Goal: Communication & Community: Answer question/provide support

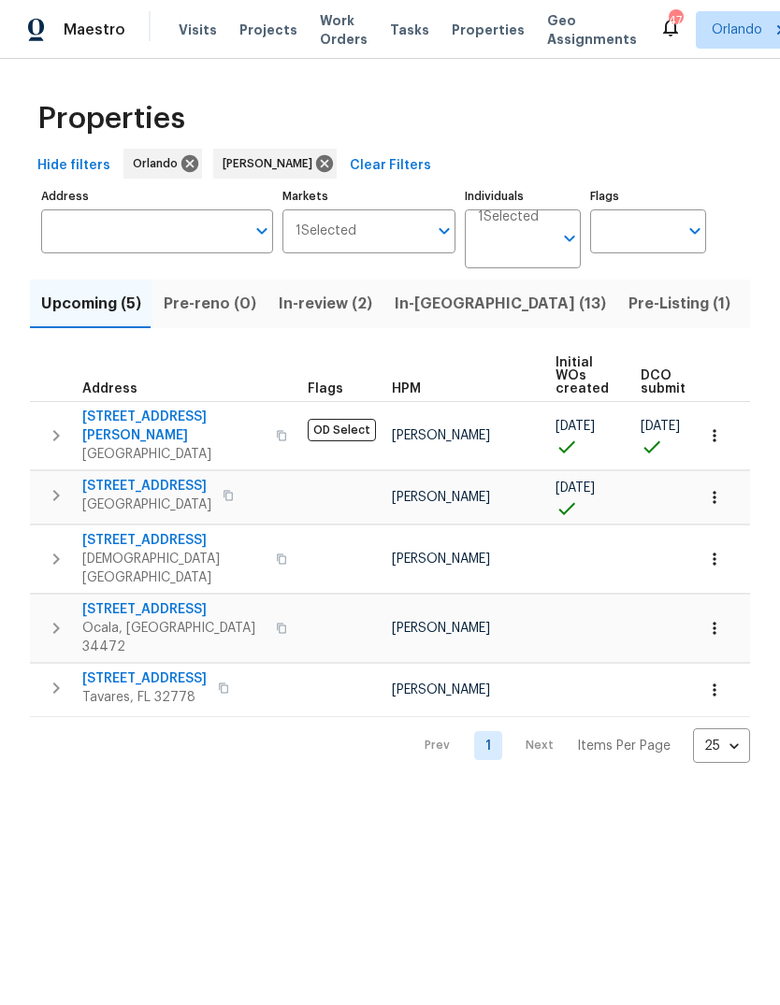
click at [421, 320] on button "In-reno (13)" at bounding box center [500, 303] width 234 height 49
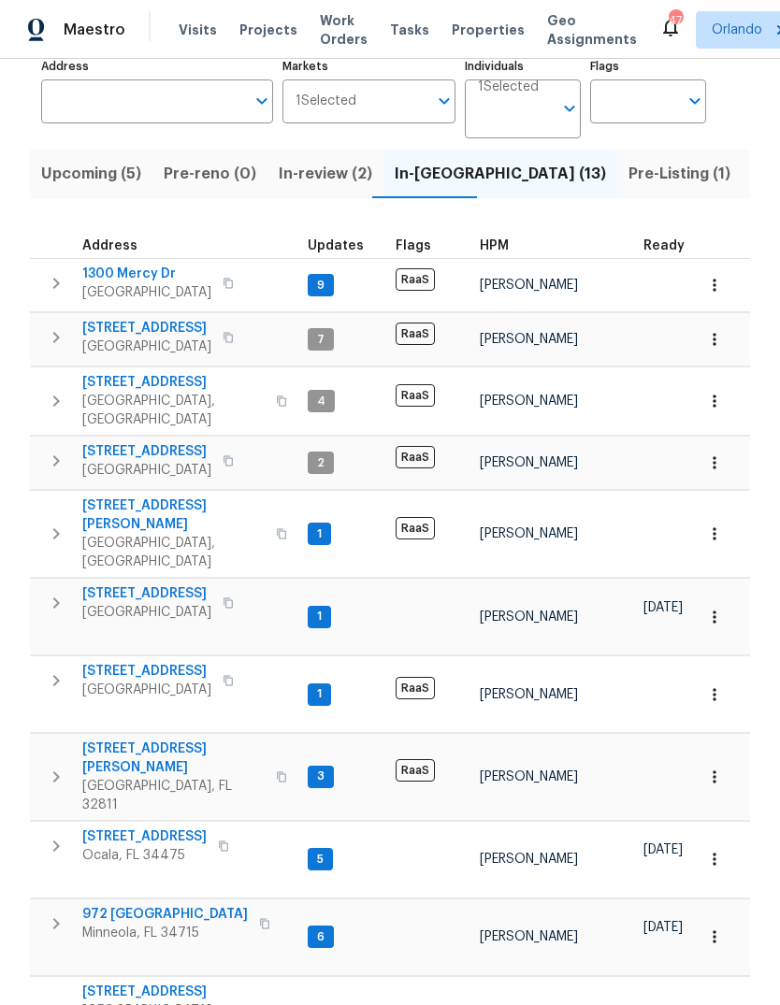
scroll to position [129, 0]
click at [113, 906] on span "972 [GEOGRAPHIC_DATA]" at bounding box center [164, 915] width 165 height 19
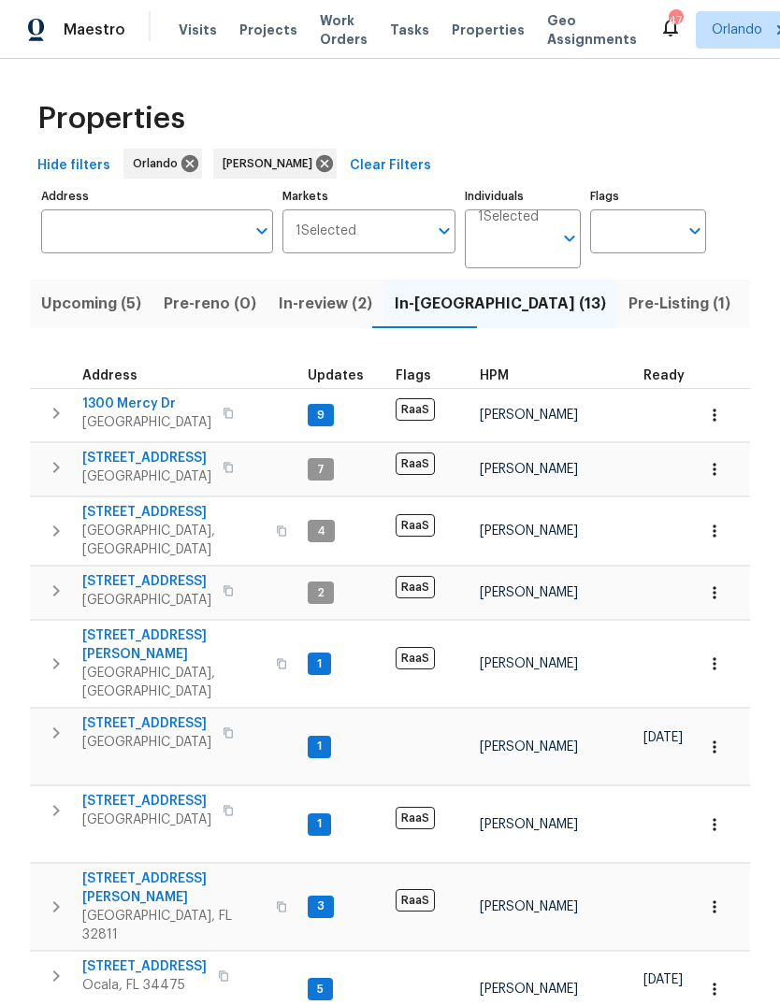
scroll to position [0, 0]
click at [628, 291] on span "Pre-Listing (1)" at bounding box center [679, 304] width 102 height 26
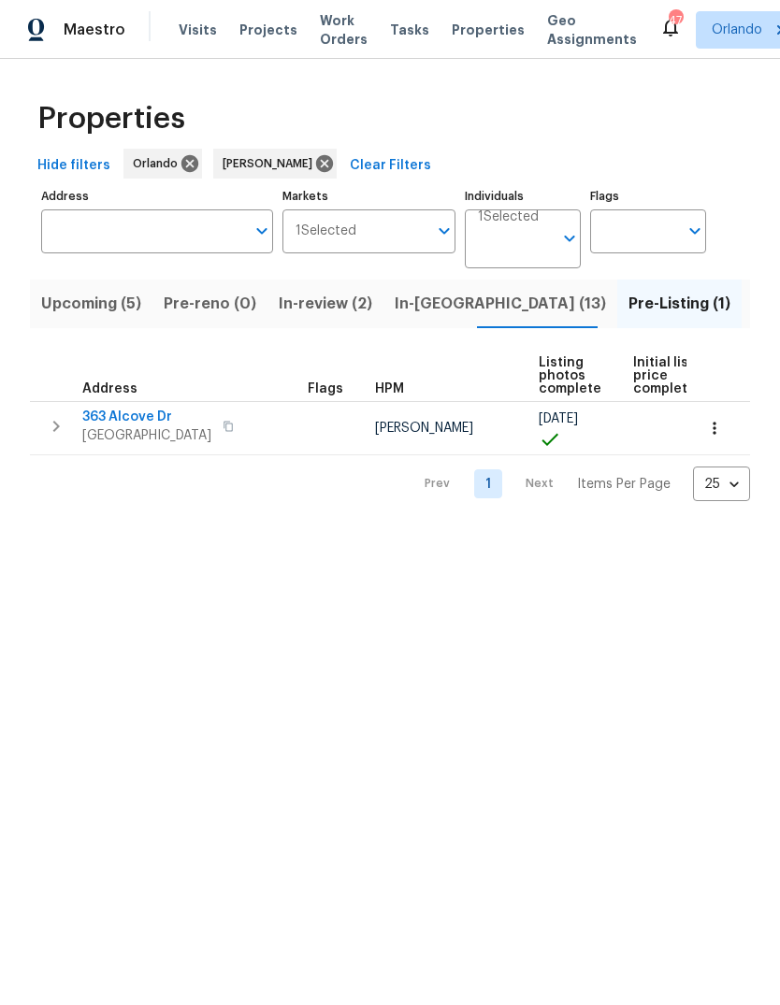
click at [422, 307] on span "In-reno (13)" at bounding box center [499, 304] width 211 height 26
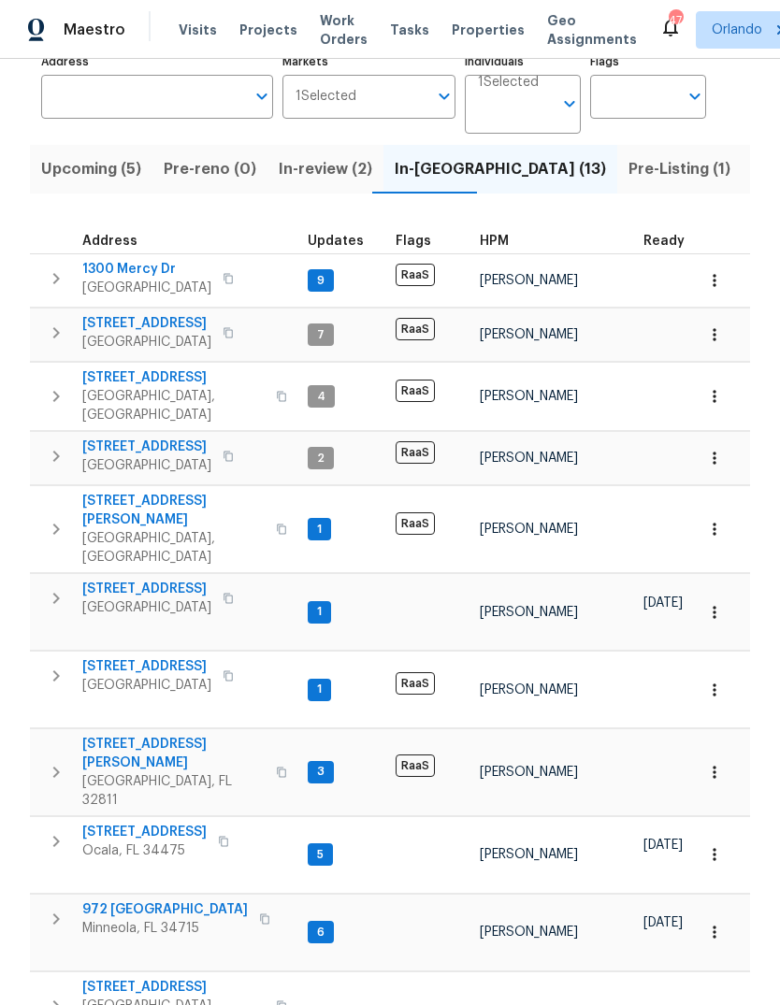
scroll to position [129, 0]
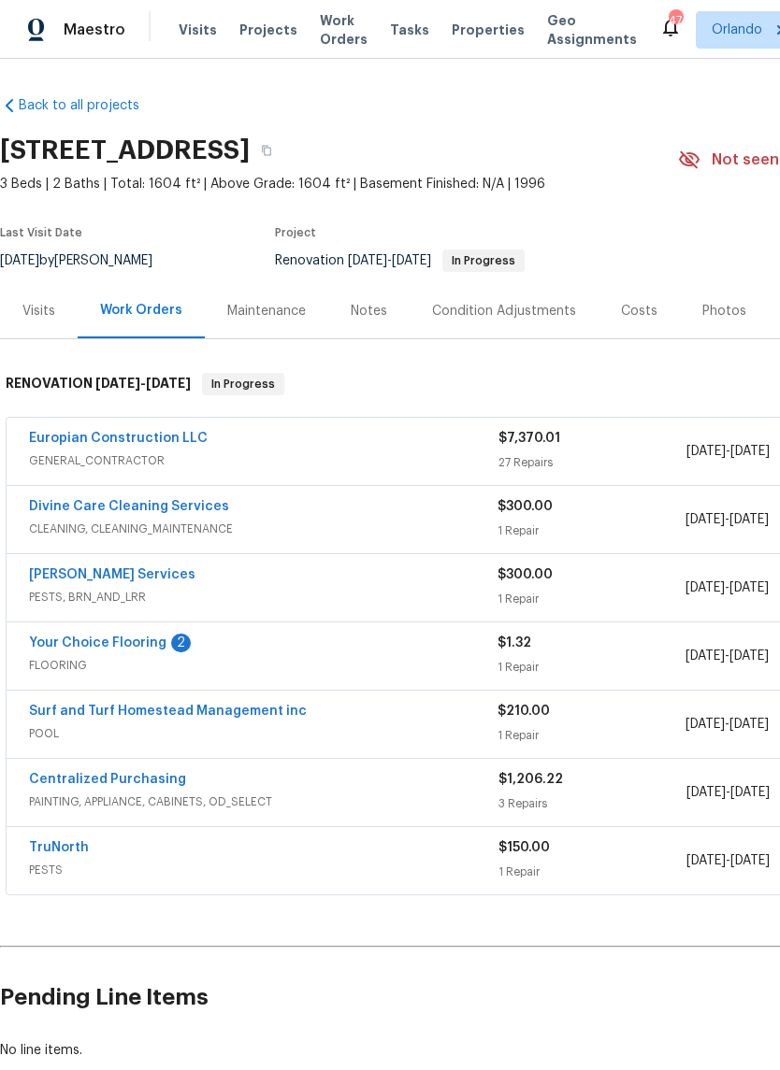
click at [52, 568] on link "[PERSON_NAME] Services" at bounding box center [112, 574] width 166 height 13
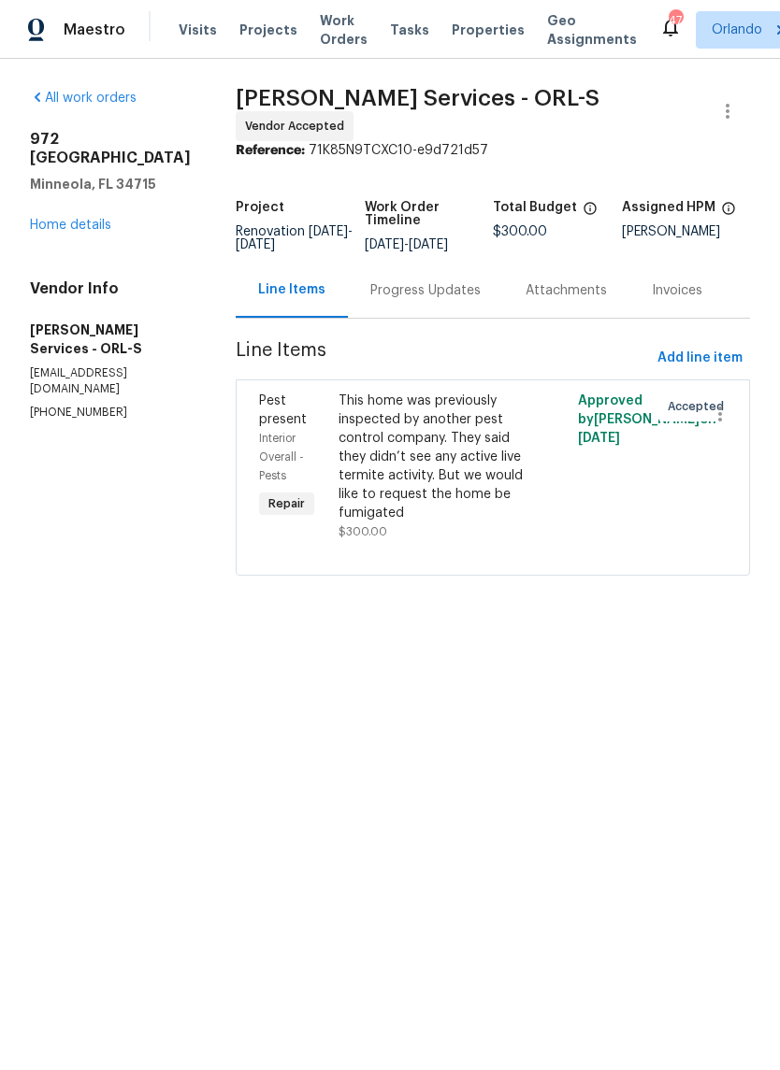
click at [432, 300] on div "Progress Updates" at bounding box center [425, 290] width 110 height 19
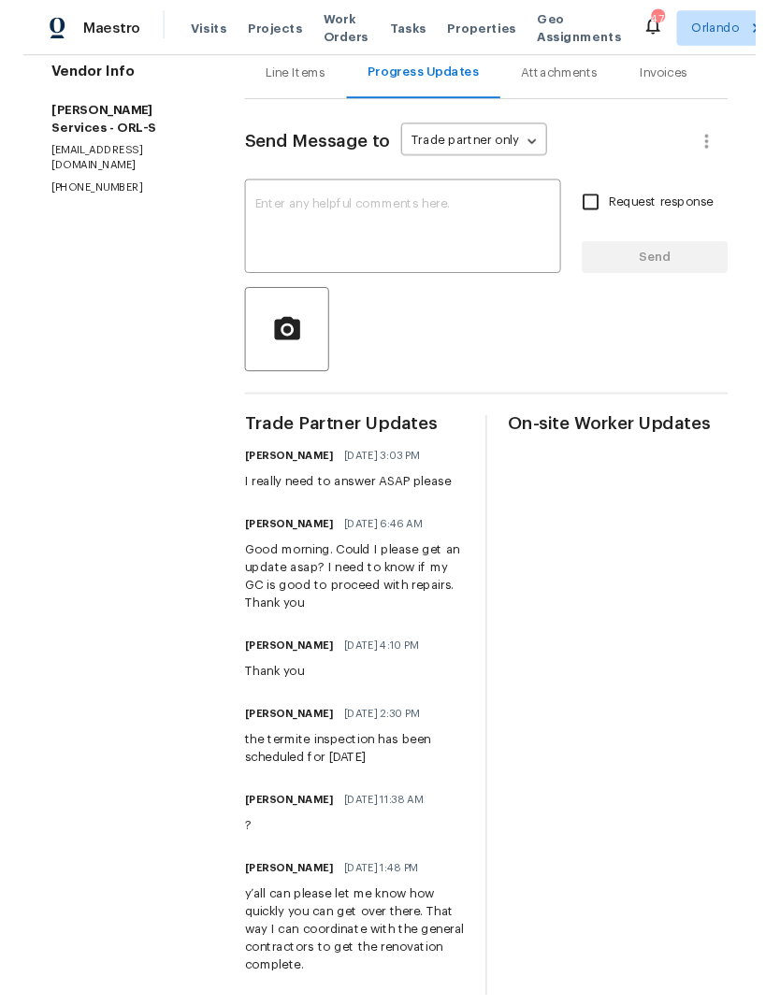
scroll to position [211, 0]
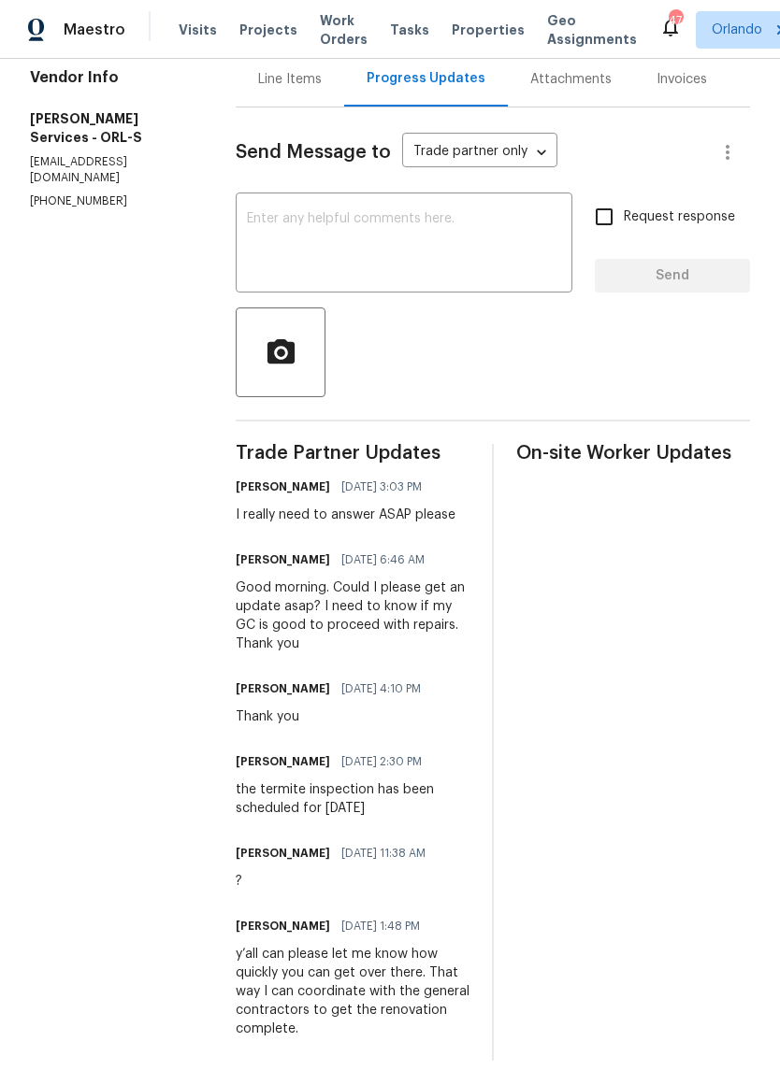
click at [355, 254] on textarea at bounding box center [404, 244] width 314 height 65
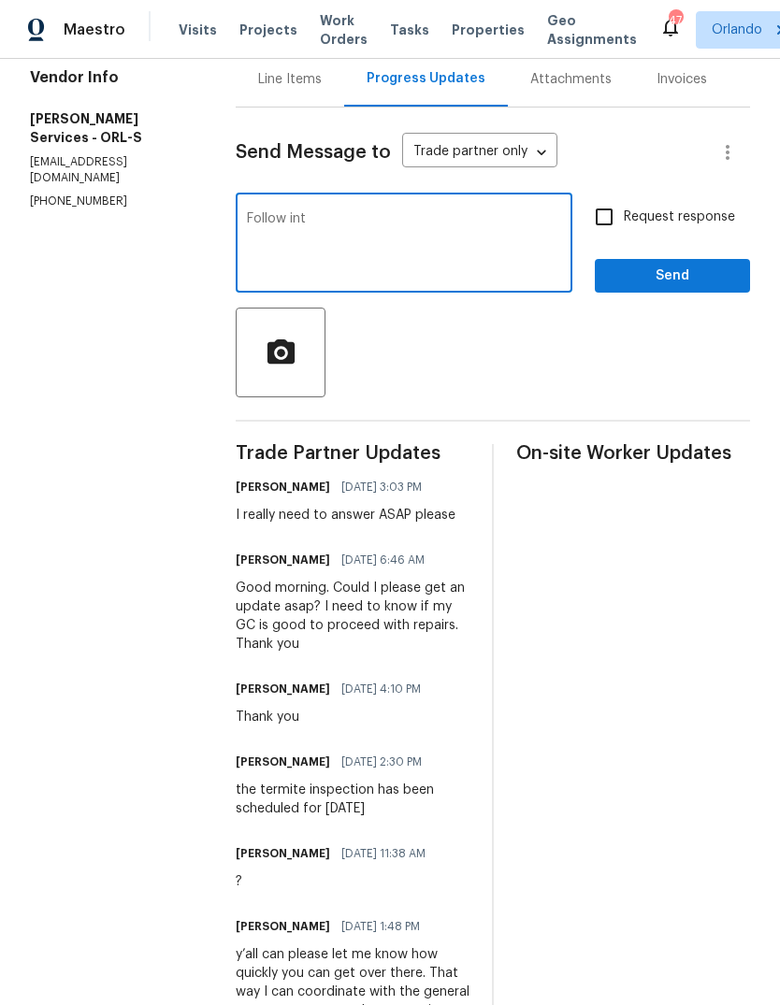
click at [312, 228] on textarea "Follow int" at bounding box center [404, 244] width 314 height 65
click at [299, 214] on div "Follow Following x ​" at bounding box center [404, 244] width 336 height 95
click at [322, 229] on textarea "Follow Following" at bounding box center [404, 244] width 314 height 65
click at [375, 236] on textarea "Following" at bounding box center [404, 244] width 314 height 65
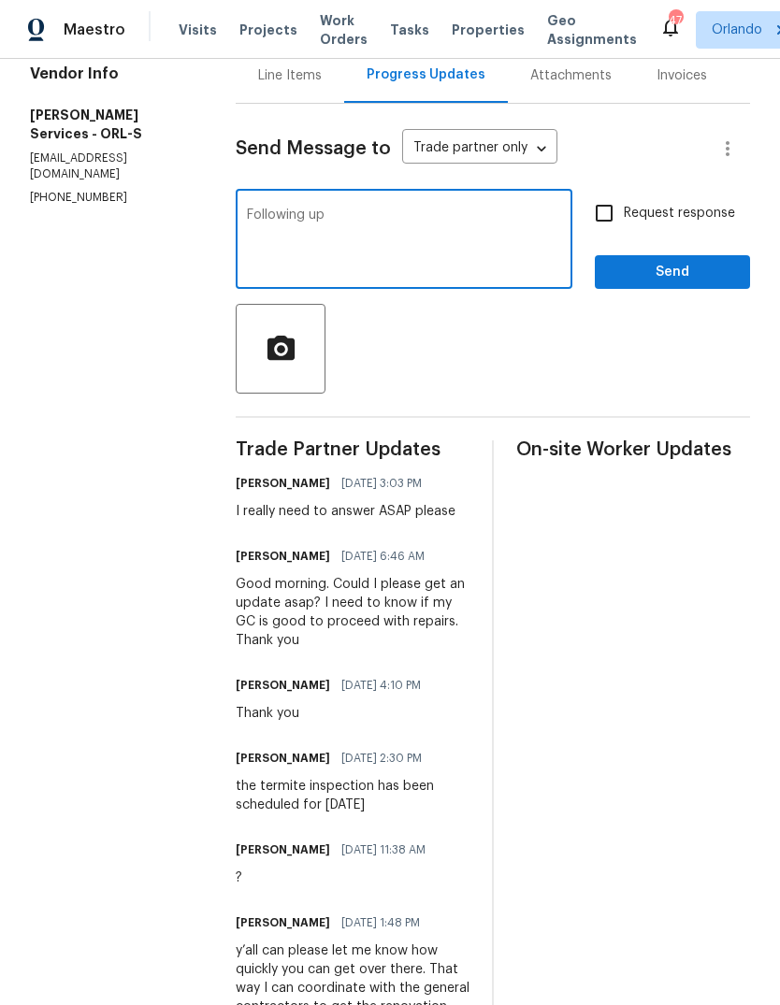
type textarea "Following up"
click at [720, 284] on span "Send" at bounding box center [671, 272] width 125 height 23
